Goal: Task Accomplishment & Management: Complete application form

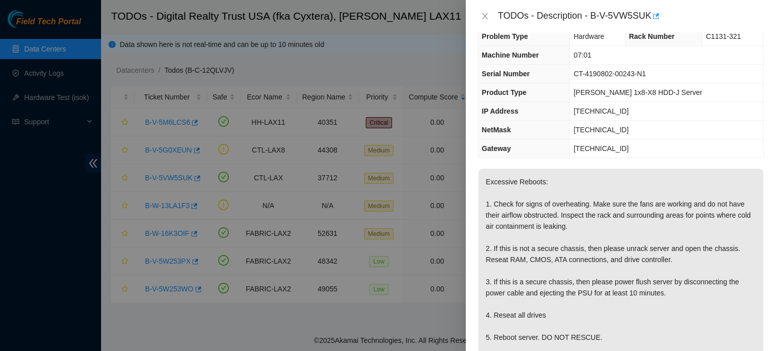
scroll to position [16, 0]
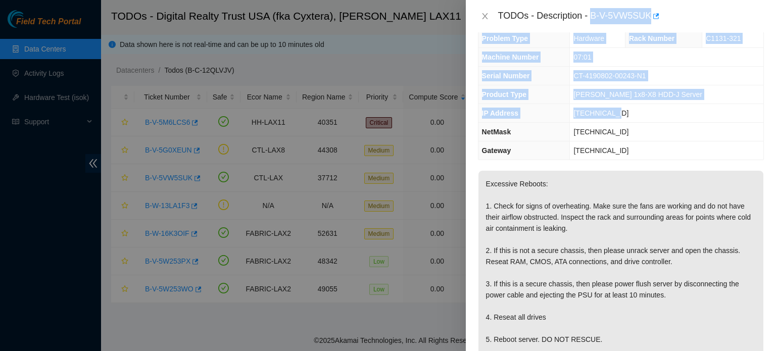
drag, startPoint x: 592, startPoint y: 13, endPoint x: 631, endPoint y: 111, distance: 105.3
click at [631, 111] on div "TODOs - Description - B-V-5VW5SUK Problem Type Hardware Rack Number C1131-321 M…" at bounding box center [621, 175] width 310 height 351
click at [602, 70] on td "CT-4190802-00243-N1" at bounding box center [667, 76] width 194 height 19
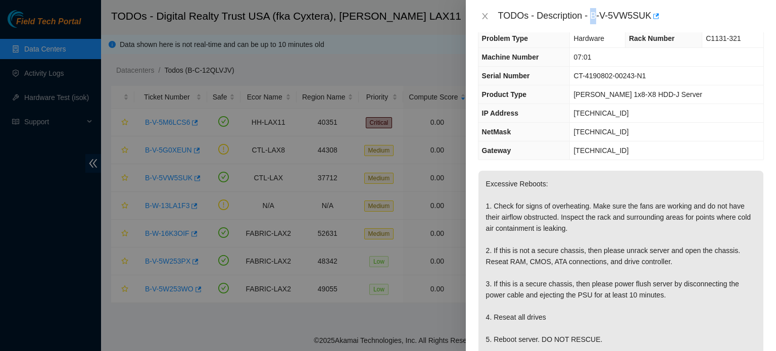
drag, startPoint x: 602, startPoint y: 70, endPoint x: 594, endPoint y: 15, distance: 55.2
click at [594, 15] on div "TODOs - Description - B-V-5VW5SUK" at bounding box center [631, 16] width 266 height 16
click at [594, 18] on div "TODOs - Description - B-V-5VW5SUK" at bounding box center [631, 16] width 266 height 16
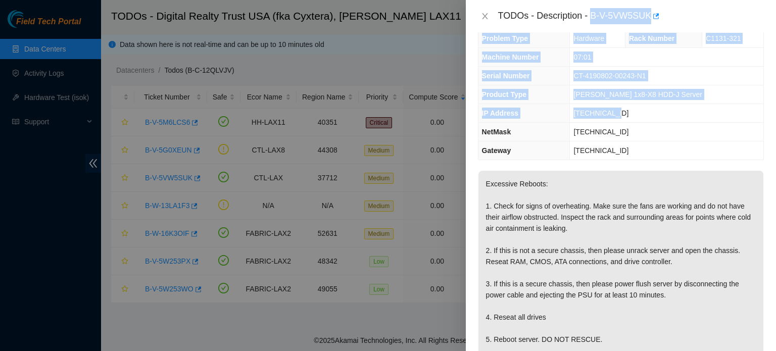
drag, startPoint x: 592, startPoint y: 15, endPoint x: 639, endPoint y: 117, distance: 112.4
click at [639, 117] on div "TODOs - Description - B-V-5VW5SUK Problem Type Hardware Rack Number C1131-321 M…" at bounding box center [621, 175] width 310 height 351
copy div "B-V-5VW5SUK Problem Type Hardware Rack Number C1131-321 Machine Number 07:01 Se…"
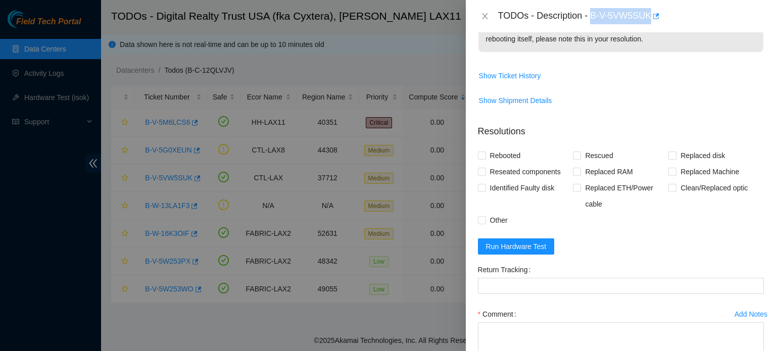
scroll to position [461, 0]
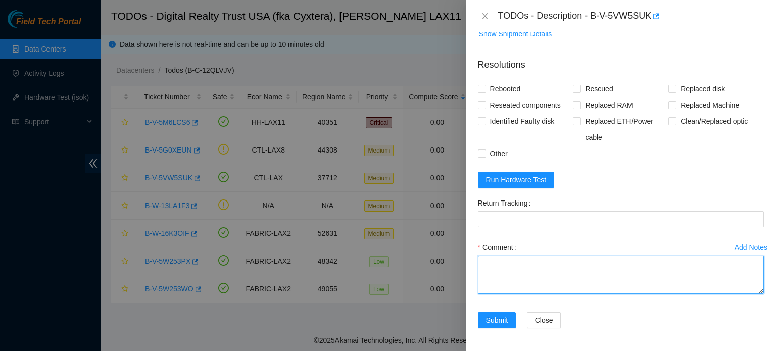
click at [647, 270] on textarea "Comment" at bounding box center [621, 275] width 286 height 38
paste textarea "B-V-5VW5SUK Problem Type Hardware Rack Number C1131-321 Machine Number 07:01 Se…"
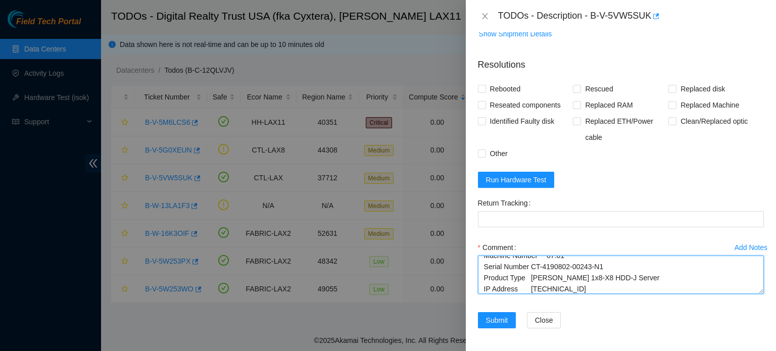
type textarea "B-V-5VW5SUK Problem Type Hardware Rack Number C1131-321 Machine Number 07:01 Se…"
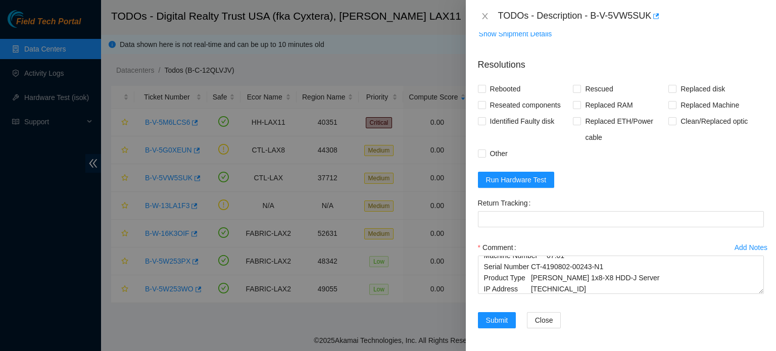
click at [495, 86] on span "Rebooted" at bounding box center [505, 89] width 39 height 16
click at [485, 86] on input "Rebooted" at bounding box center [481, 88] width 7 height 7
checkbox input "true"
click at [482, 150] on input "Other" at bounding box center [481, 153] width 7 height 7
checkbox input "true"
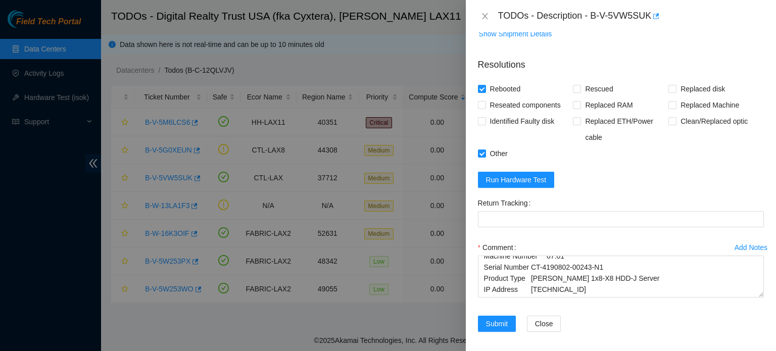
scroll to position [0, 0]
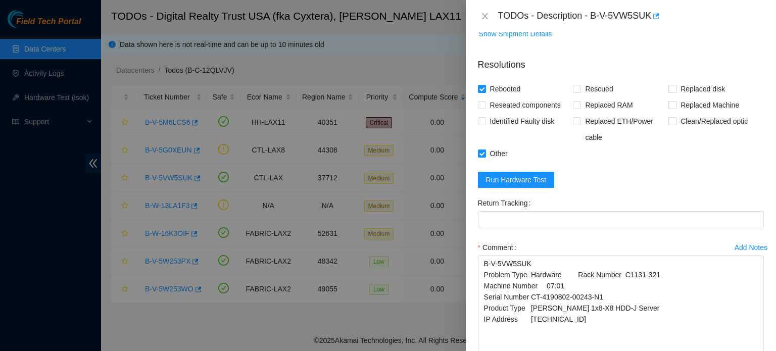
drag, startPoint x: 754, startPoint y: 291, endPoint x: 762, endPoint y: 375, distance: 84.2
click at [762, 351] on html "Field Tech Portal Data Centers Activity Logs Hardware Test (isok) Support TODOs…" at bounding box center [388, 175] width 776 height 351
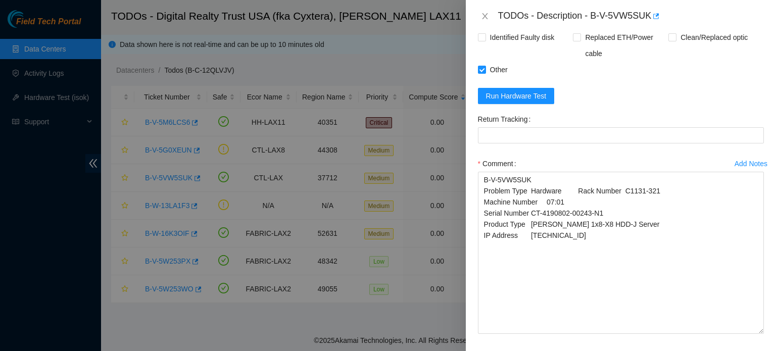
drag, startPoint x: 755, startPoint y: 289, endPoint x: 752, endPoint y: 330, distance: 41.0
click at [752, 330] on textarea "B-V-5VW5SUK Problem Type Hardware Rack Number C1131-321 Machine Number 07:01 Se…" at bounding box center [621, 253] width 286 height 162
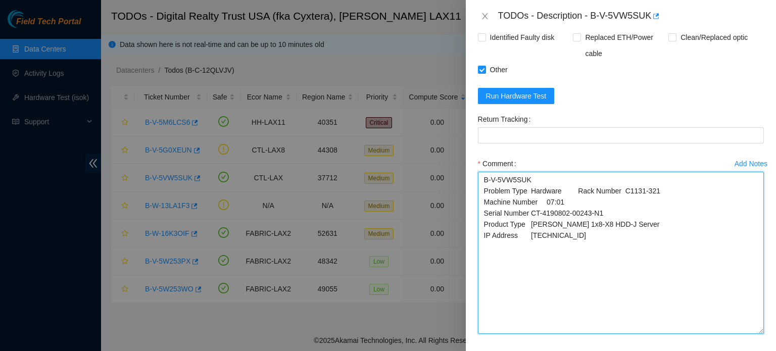
click at [572, 237] on textarea "B-V-5VW5SUK Problem Type Hardware Rack Number C1131-321 Machine Number 07:01 Se…" at bounding box center [621, 253] width 286 height 162
paste textarea "Rebooted, did power flush by disconnecting the power and ejecting the PSU for 1…"
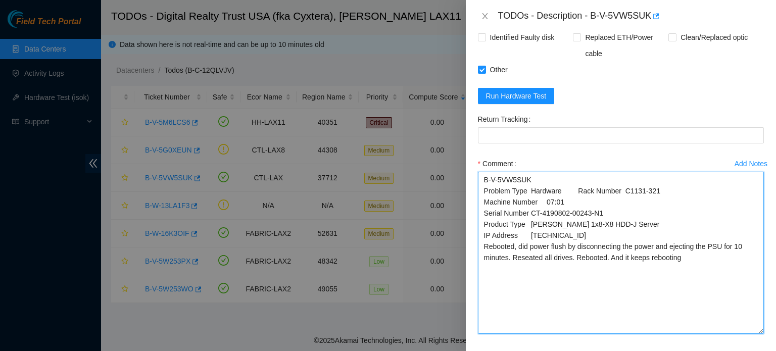
drag, startPoint x: 513, startPoint y: 247, endPoint x: 519, endPoint y: 246, distance: 6.1
click at [517, 246] on textarea "B-V-5VW5SUK Problem Type Hardware Rack Number C1131-321 Machine Number 07:01 Se…" at bounding box center [621, 253] width 286 height 162
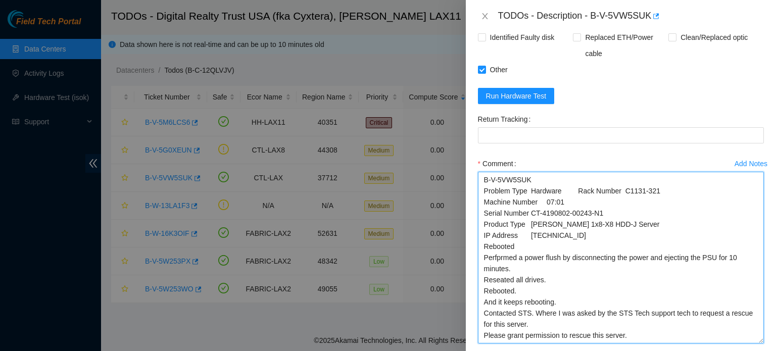
scroll to position [0, 0]
drag, startPoint x: 754, startPoint y: 331, endPoint x: 754, endPoint y: 341, distance: 10.6
click at [754, 341] on textarea "B-V-5VW5SUK Problem Type Hardware Rack Number C1131-321 Machine Number 07:01 Se…" at bounding box center [621, 258] width 286 height 172
type textarea "B-V-5VW5SUK Problem Type Hardware Rack Number C1131-321 Machine Number 07:01 Se…"
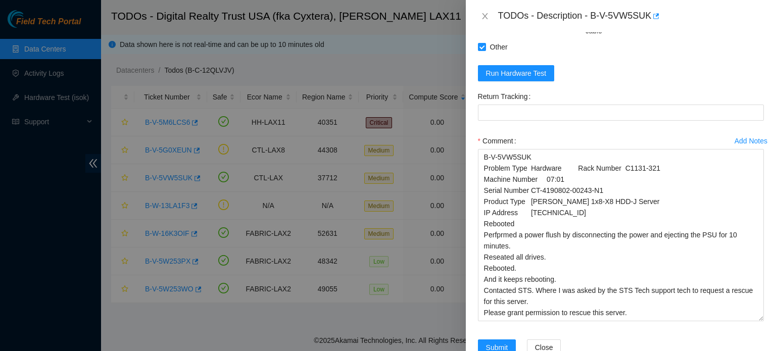
scroll to position [595, 0]
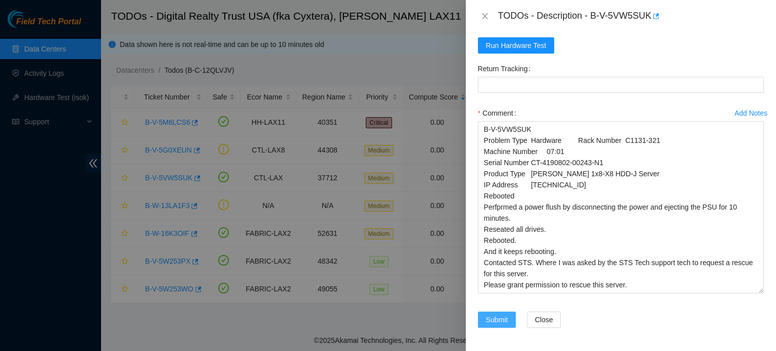
click at [493, 323] on span "Submit" at bounding box center [497, 319] width 22 height 11
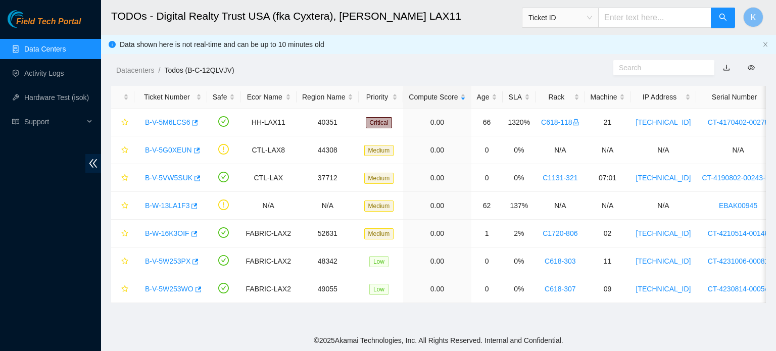
scroll to position [315, 0]
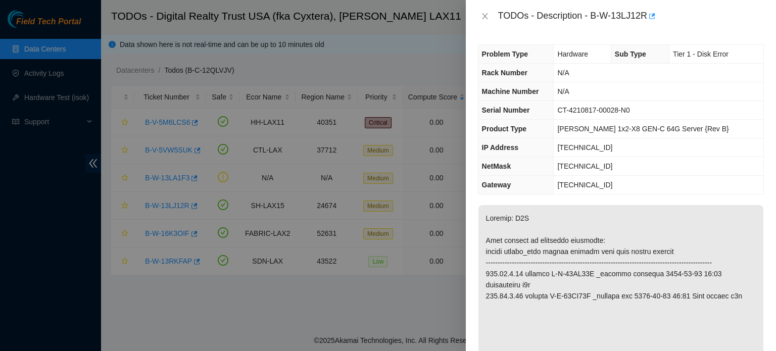
scroll to position [32, 0]
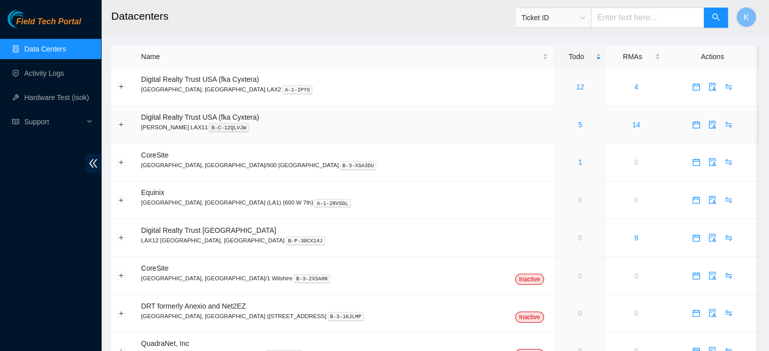
click at [578, 122] on link "5" at bounding box center [580, 125] width 4 height 8
